Goal: Navigation & Orientation: Find specific page/section

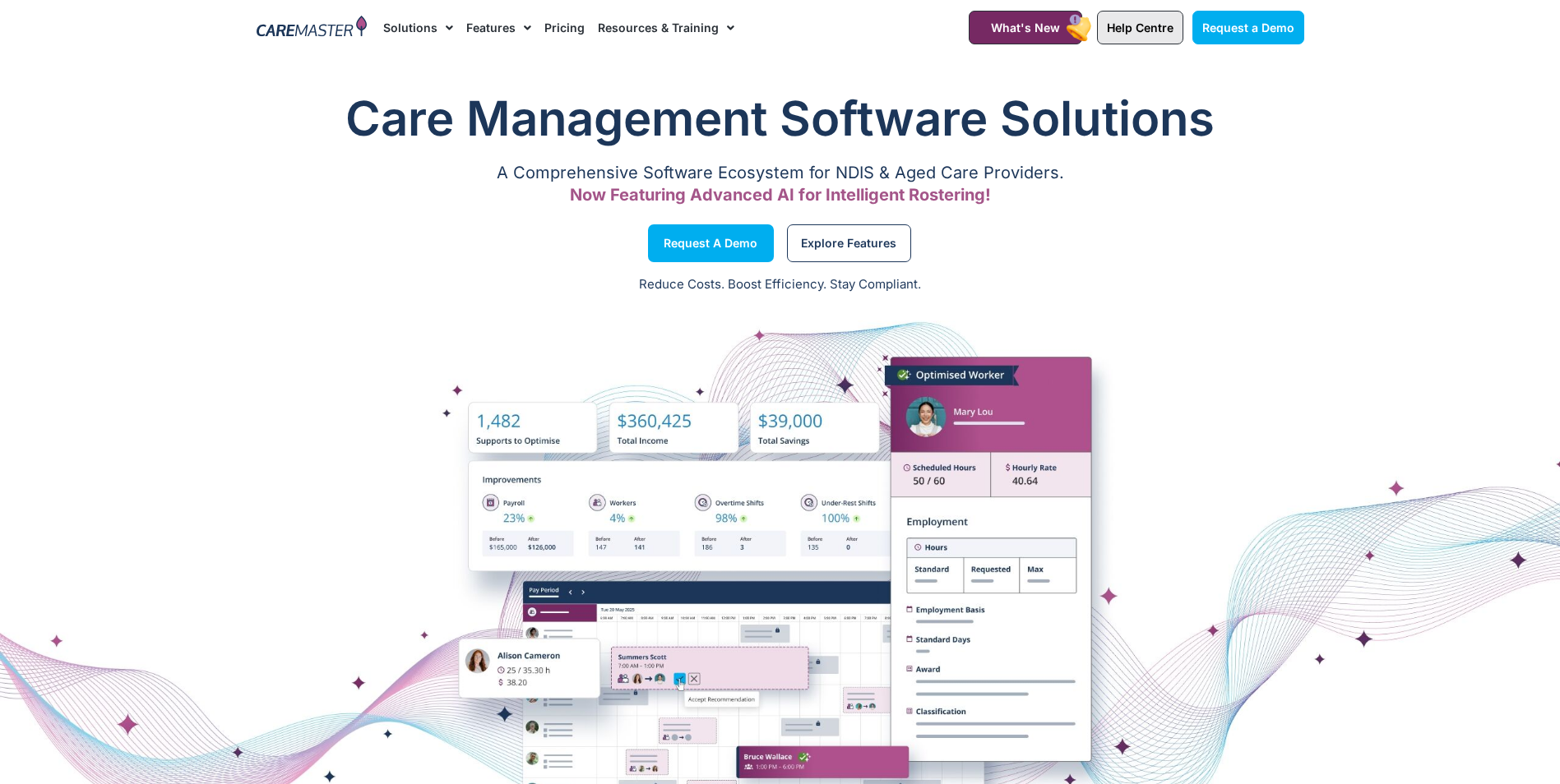
click at [1163, 32] on span "Help Centre" at bounding box center [1141, 27] width 67 height 14
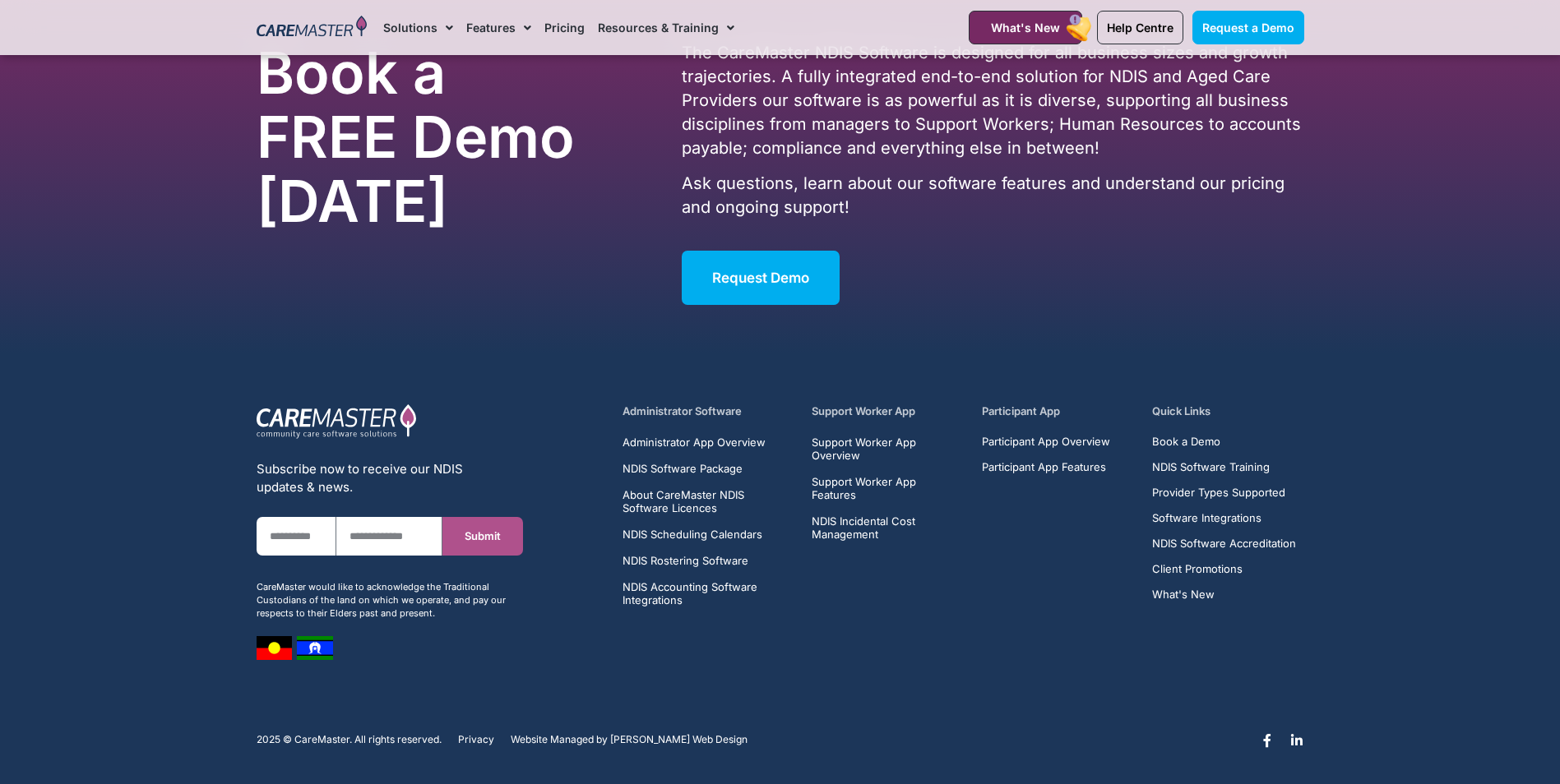
scroll to position [10465, 0]
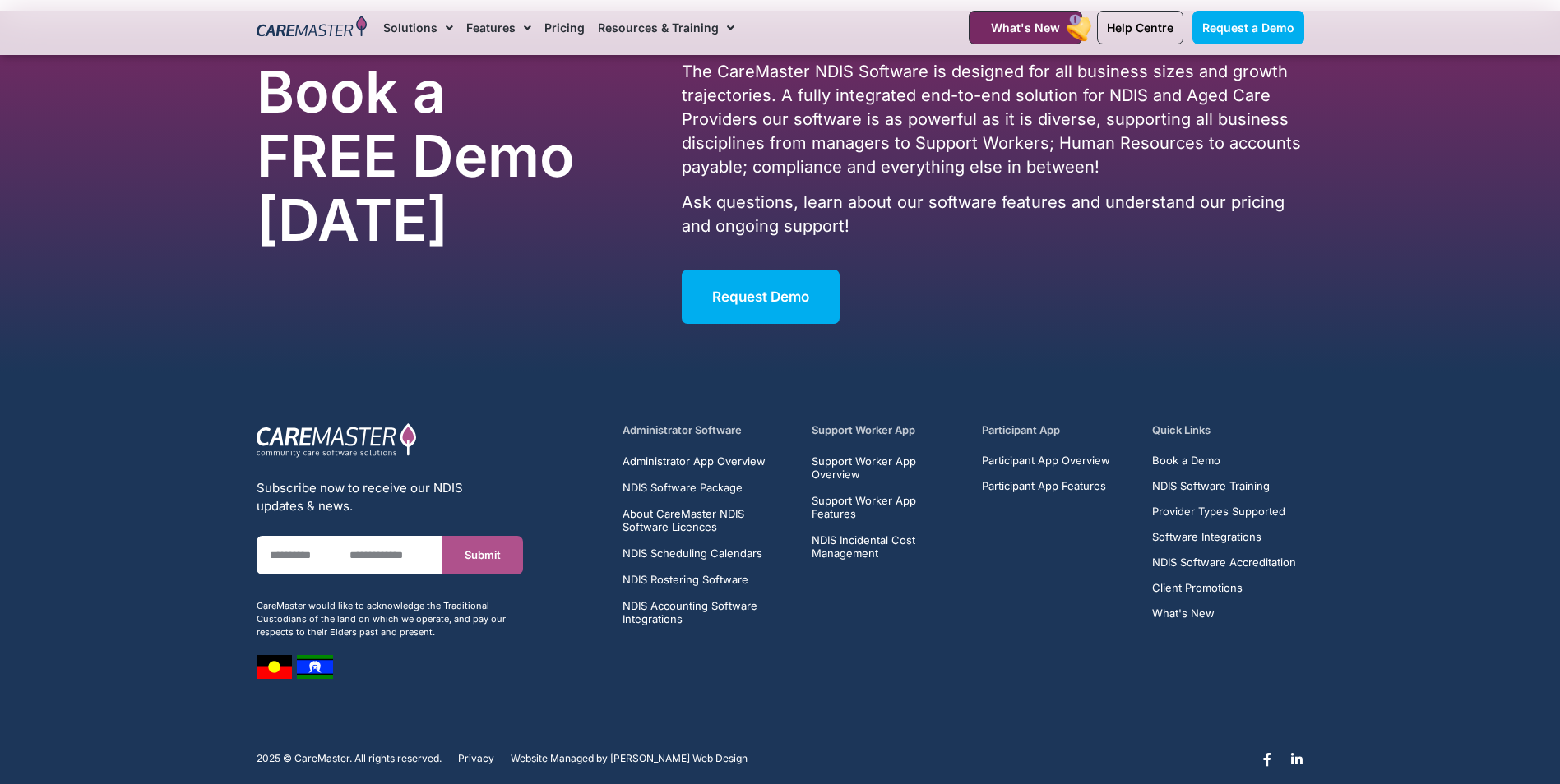
scroll to position [10465, 0]
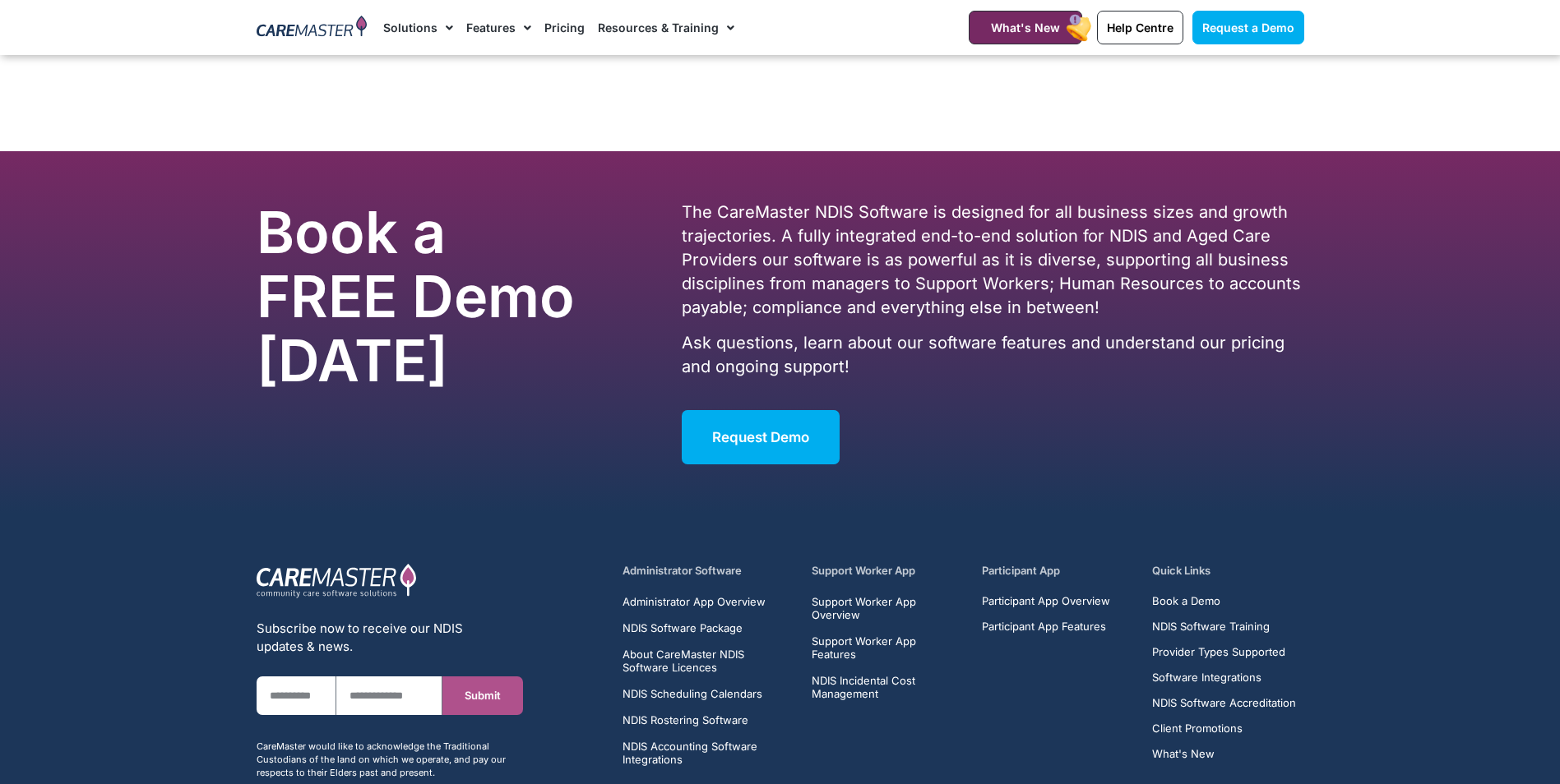
drag, startPoint x: 813, startPoint y: 673, endPoint x: 813, endPoint y: 304, distance: 369.0
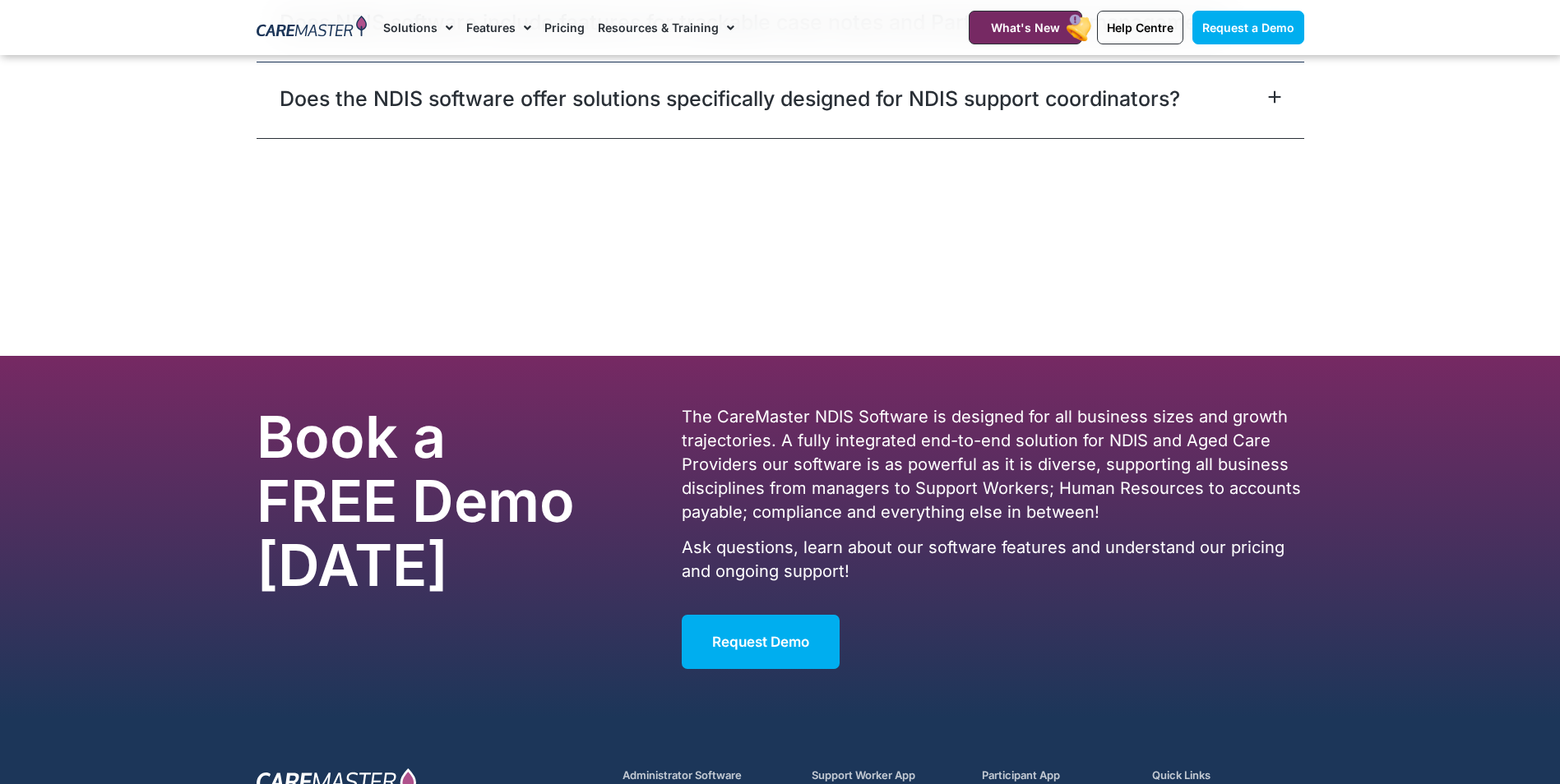
scroll to position [9342, 0]
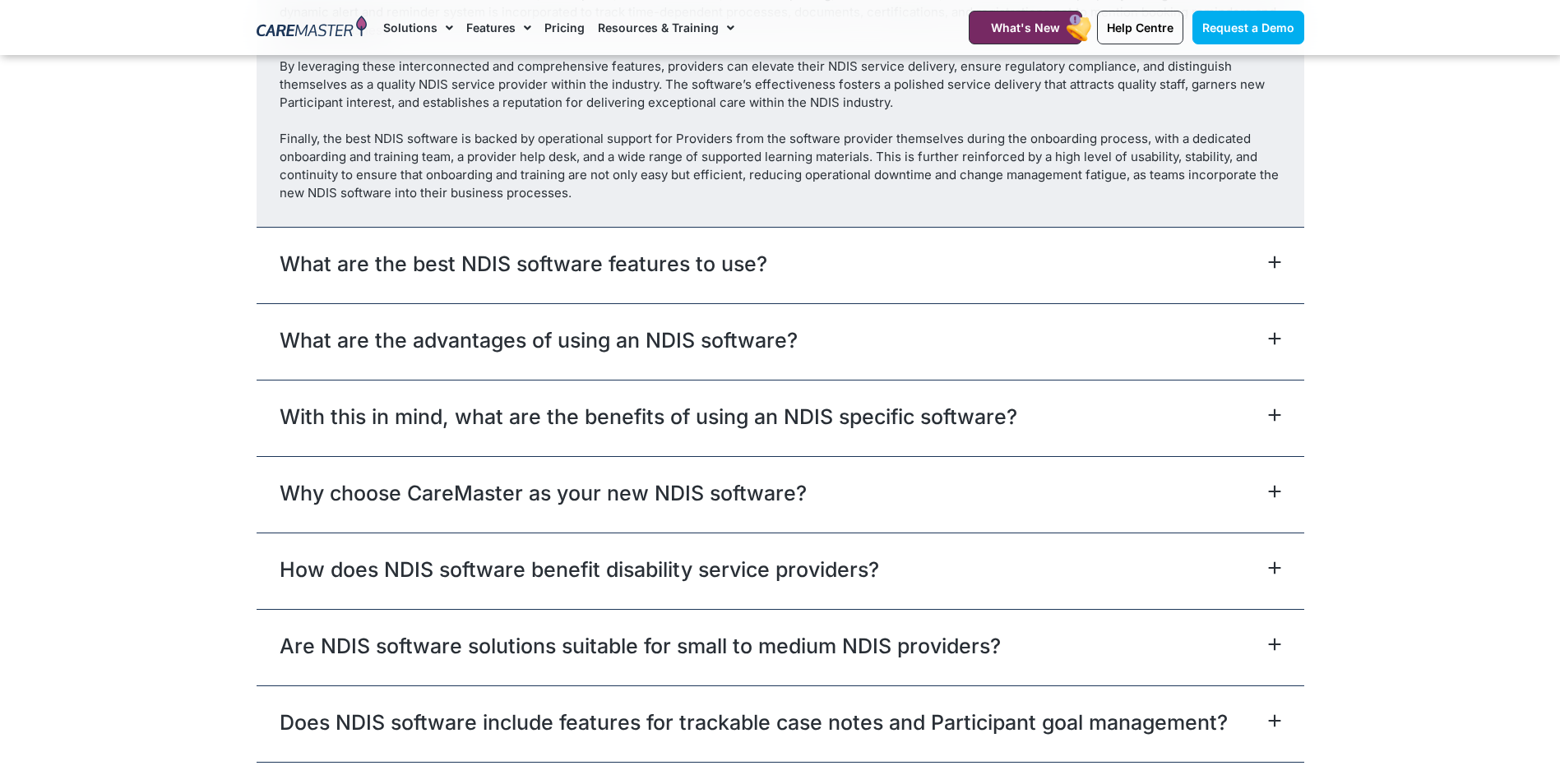
drag, startPoint x: 1005, startPoint y: 453, endPoint x: 950, endPoint y: 243, distance: 217.1
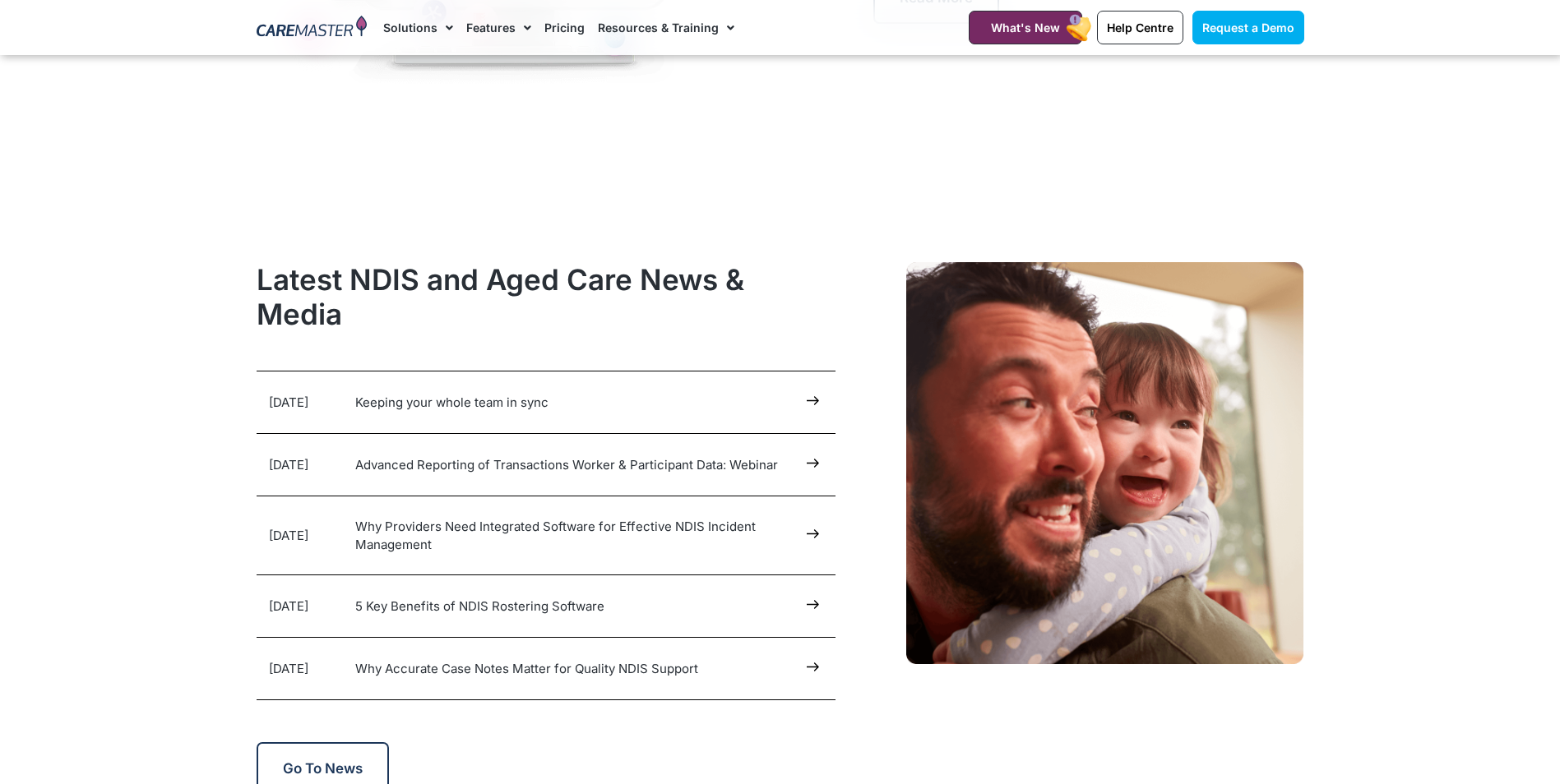
scroll to position [7862, 0]
